Goal: Transaction & Acquisition: Subscribe to service/newsletter

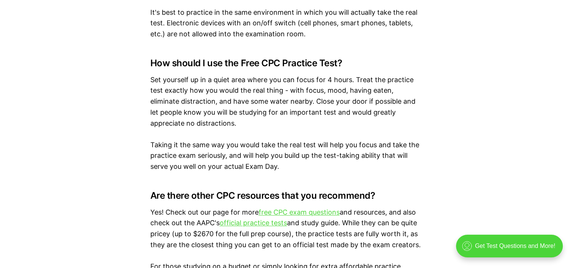
scroll to position [1088, 0]
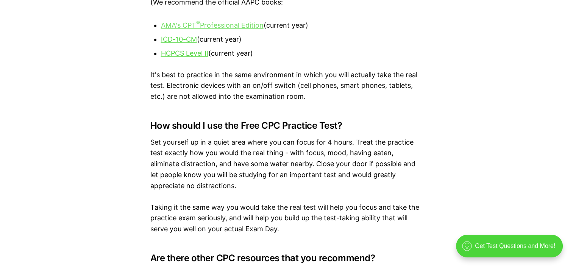
click at [213, 24] on u "AMA's CPT ® Professional Edition" at bounding box center [212, 25] width 103 height 8
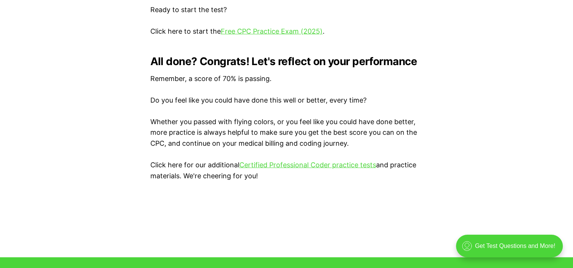
scroll to position [1590, 0]
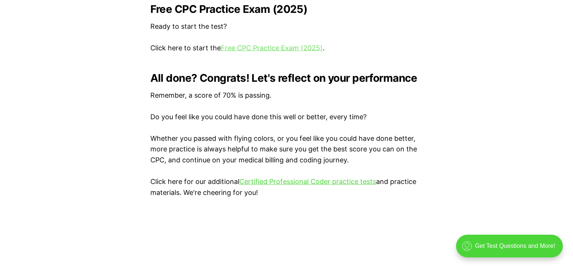
click at [295, 45] on link "Free CPC Practice Exam (2025)" at bounding box center [272, 48] width 102 height 8
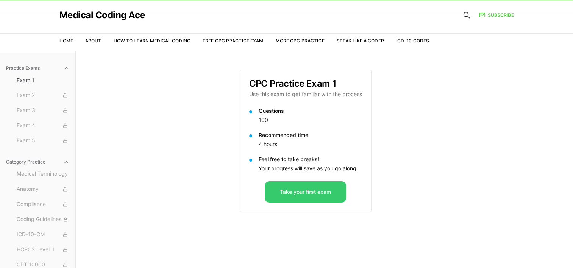
click at [308, 188] on button "Take your first exam" at bounding box center [305, 192] width 81 height 21
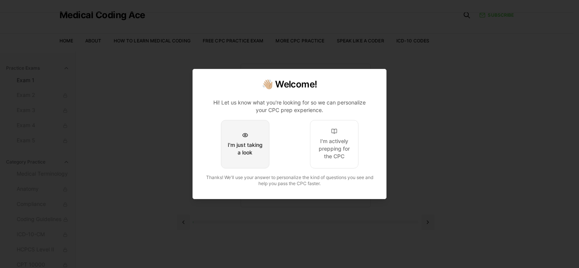
click at [242, 148] on div "I'm just taking a look" at bounding box center [245, 148] width 36 height 15
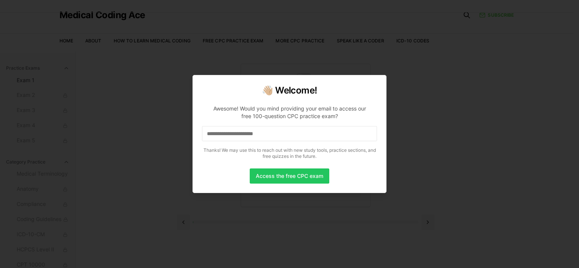
click at [242, 148] on p "Thanks! We may use this to reach out with new study tools, practice sections, a…" at bounding box center [289, 153] width 175 height 12
click at [247, 138] on input at bounding box center [289, 133] width 175 height 15
click at [267, 177] on button "Access the free CPC exam" at bounding box center [290, 176] width 80 height 15
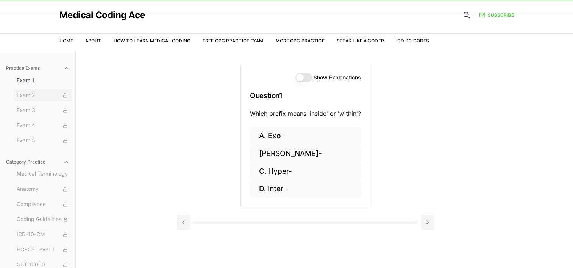
click at [61, 92] on div at bounding box center [65, 95] width 8 height 8
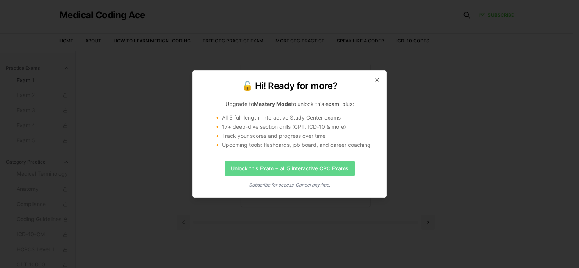
click at [249, 169] on link "Unlock this Exam + all 5 interactive CPC Exams" at bounding box center [290, 168] width 130 height 15
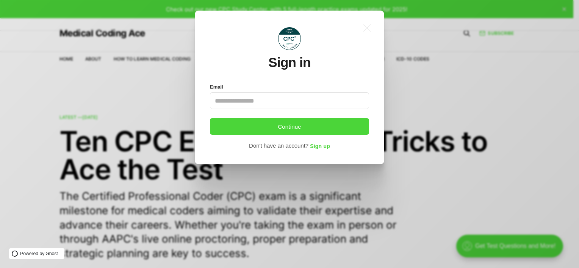
click at [258, 99] on input "Email" at bounding box center [289, 100] width 159 height 17
click at [319, 145] on span "Sign up" at bounding box center [320, 147] width 20 height 6
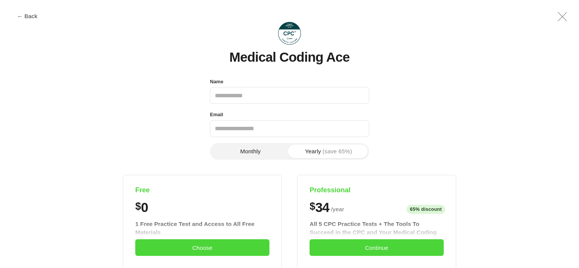
click at [274, 97] on input "Name" at bounding box center [289, 95] width 159 height 17
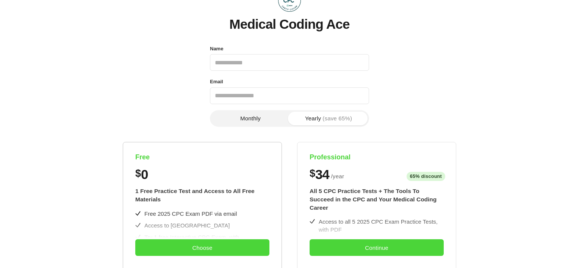
scroll to position [32, 0]
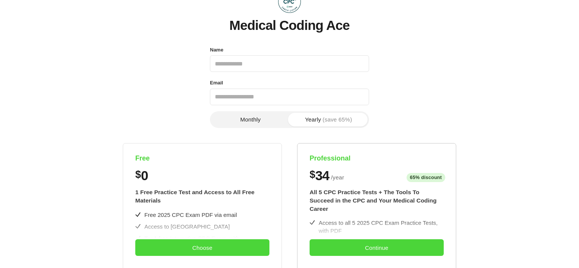
click at [338, 174] on span "/ year" at bounding box center [337, 177] width 13 height 9
click at [263, 114] on button "Monthly" at bounding box center [250, 120] width 78 height 14
click at [261, 67] on input "Name" at bounding box center [289, 63] width 159 height 17
type input "**********"
click at [255, 97] on input "Email" at bounding box center [289, 97] width 159 height 17
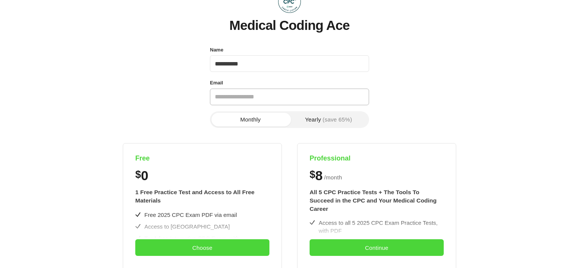
type input "**********"
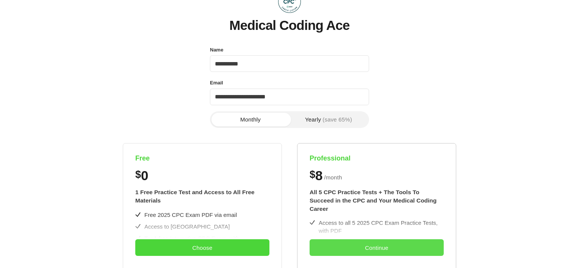
click at [366, 243] on button "Continue" at bounding box center [377, 248] width 134 height 17
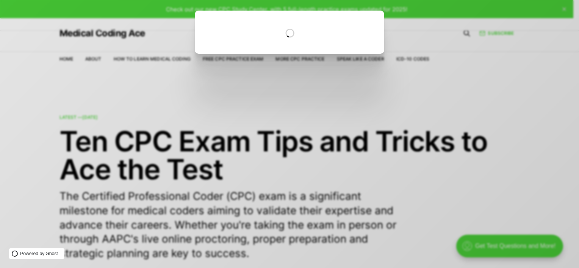
scroll to position [0, 0]
drag, startPoint x: 55, startPoint y: 0, endPoint x: 123, endPoint y: 112, distance: 131.5
click at [123, 112] on div at bounding box center [295, 134] width 590 height 268
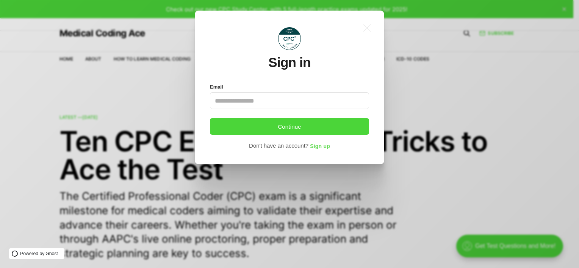
click at [319, 146] on span "Sign up" at bounding box center [320, 147] width 20 height 6
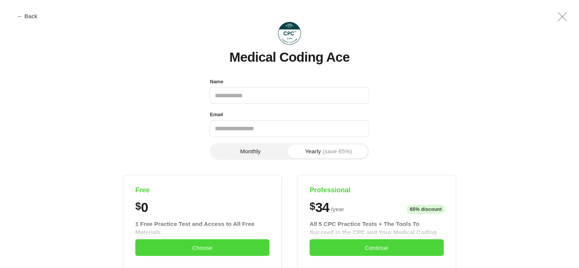
click at [299, 96] on input "Name" at bounding box center [289, 95] width 159 height 17
type input "**********"
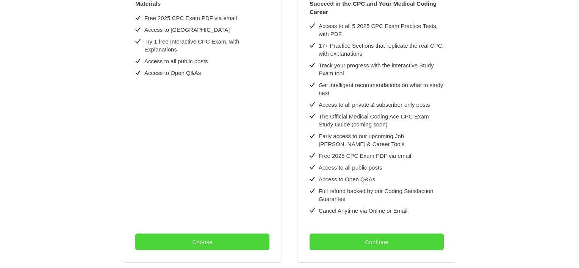
scroll to position [272, 0]
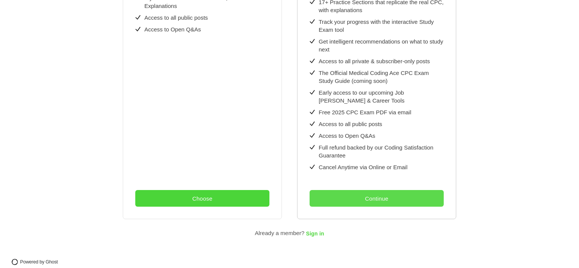
click at [335, 196] on button "Continue" at bounding box center [377, 198] width 134 height 17
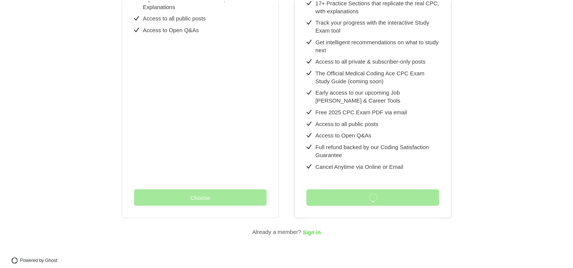
scroll to position [0, 0]
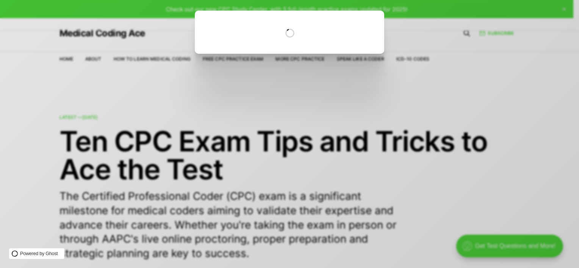
click at [79, 50] on div at bounding box center [295, 134] width 590 height 268
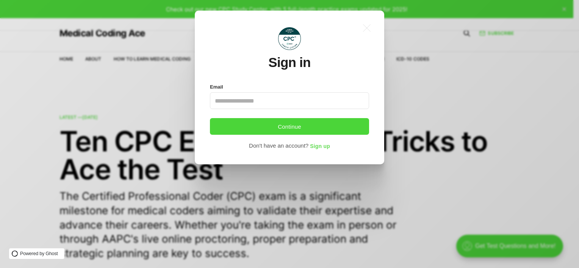
click at [315, 144] on span "Sign up" at bounding box center [320, 147] width 20 height 6
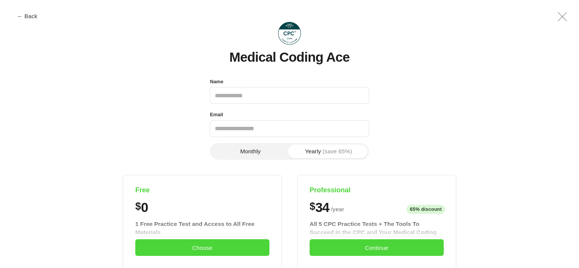
click at [269, 90] on input "Name" at bounding box center [289, 95] width 159 height 17
type input "**********"
type input "*"
type input "**********"
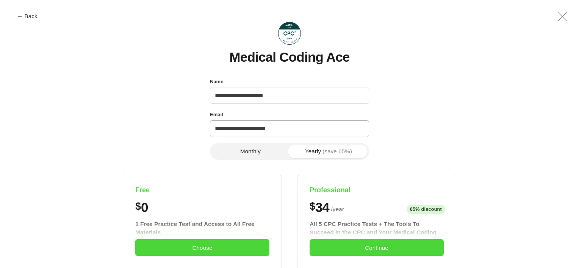
click at [246, 128] on input "**********" at bounding box center [289, 129] width 159 height 17
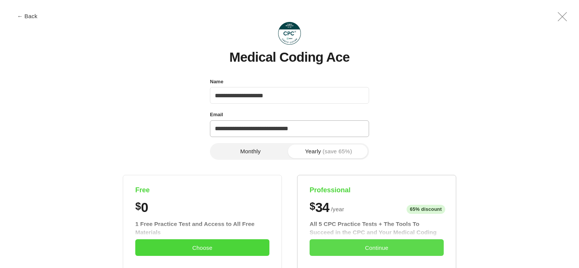
type input "**********"
click at [365, 246] on button "Continue" at bounding box center [377, 248] width 134 height 17
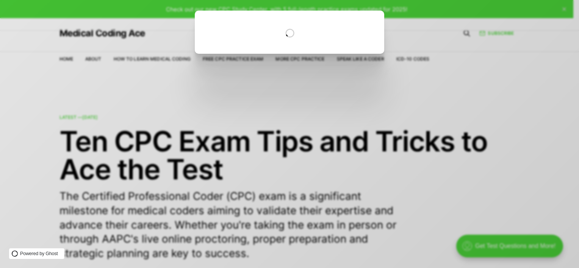
click at [216, 143] on div at bounding box center [295, 134] width 590 height 268
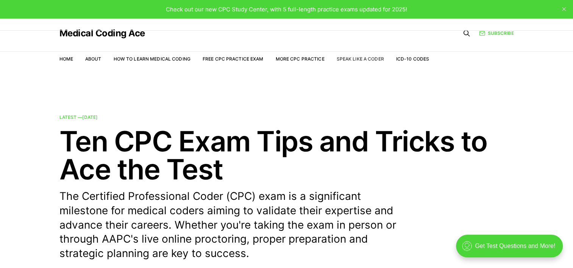
click at [375, 58] on link "Speak Like a Coder" at bounding box center [360, 59] width 47 height 6
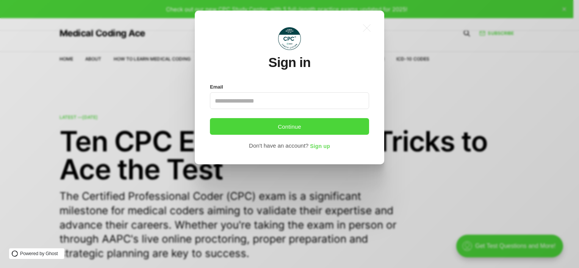
click at [320, 144] on span "Sign up" at bounding box center [320, 147] width 20 height 6
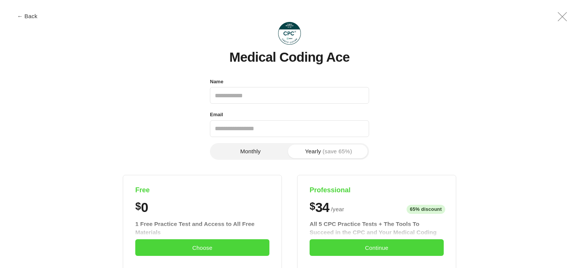
click at [265, 157] on button "Monthly" at bounding box center [250, 152] width 78 height 14
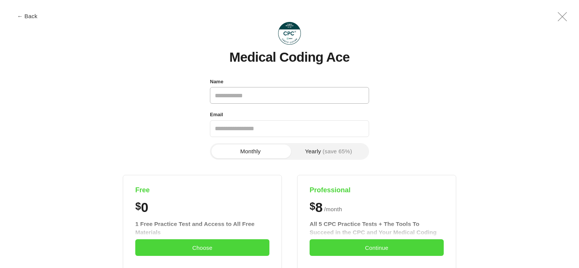
click at [270, 96] on input "Name" at bounding box center [289, 95] width 159 height 17
type input "**********"
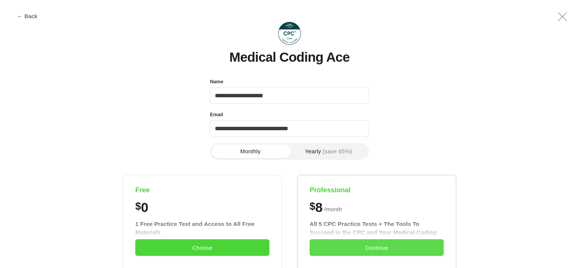
click at [351, 247] on button "Continue" at bounding box center [377, 248] width 134 height 17
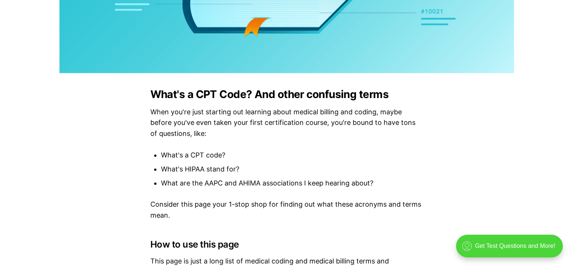
scroll to position [299, 0]
